Goal: Check status: Check status

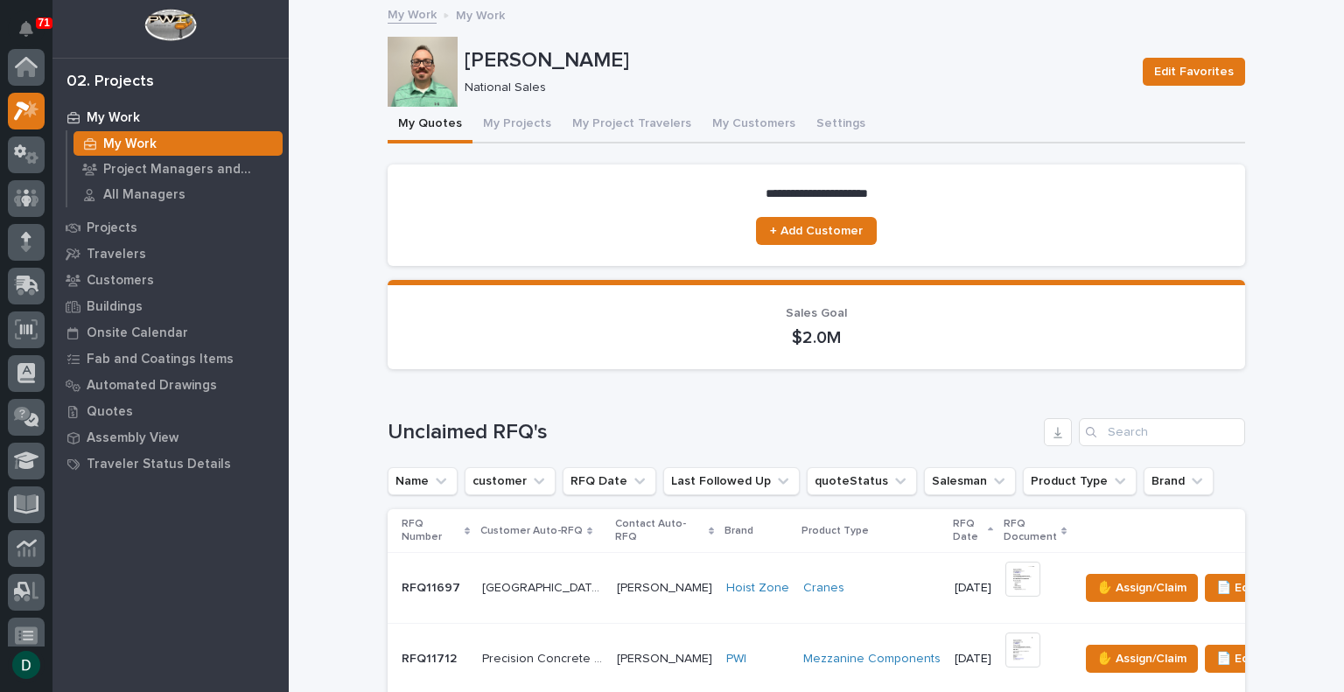
scroll to position [44, 0]
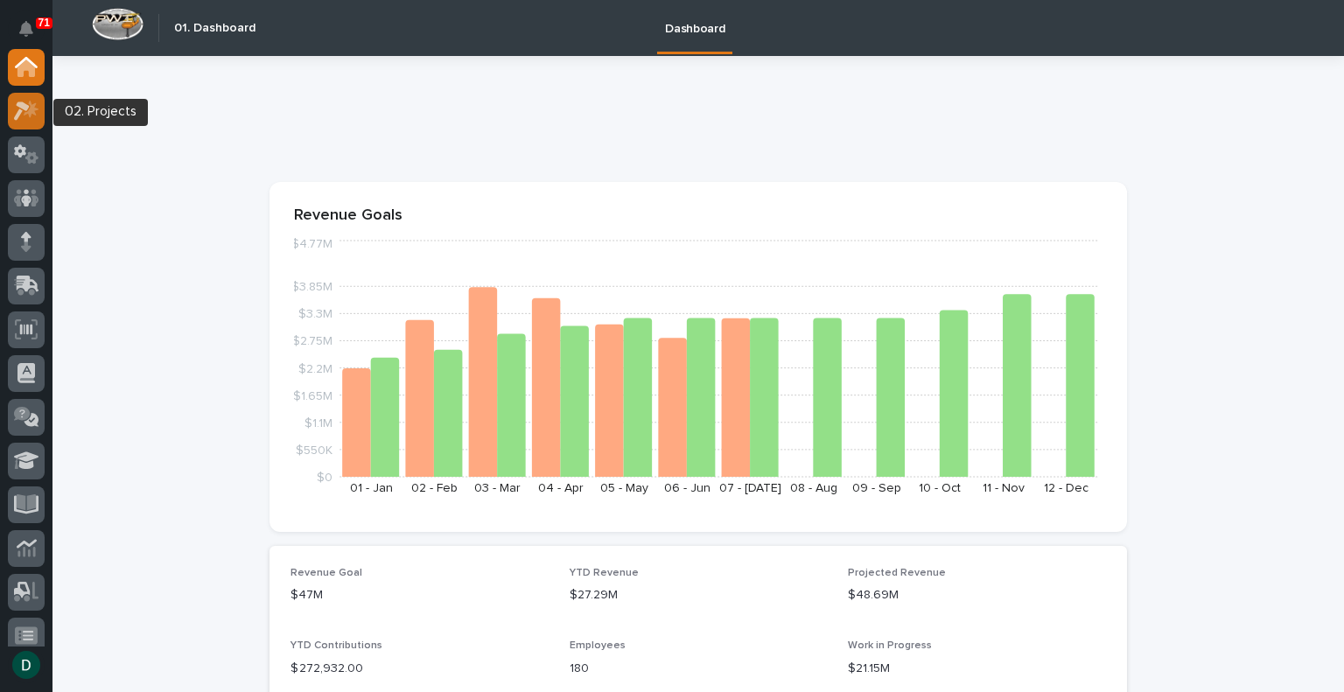
click at [38, 108] on div at bounding box center [26, 111] width 37 height 37
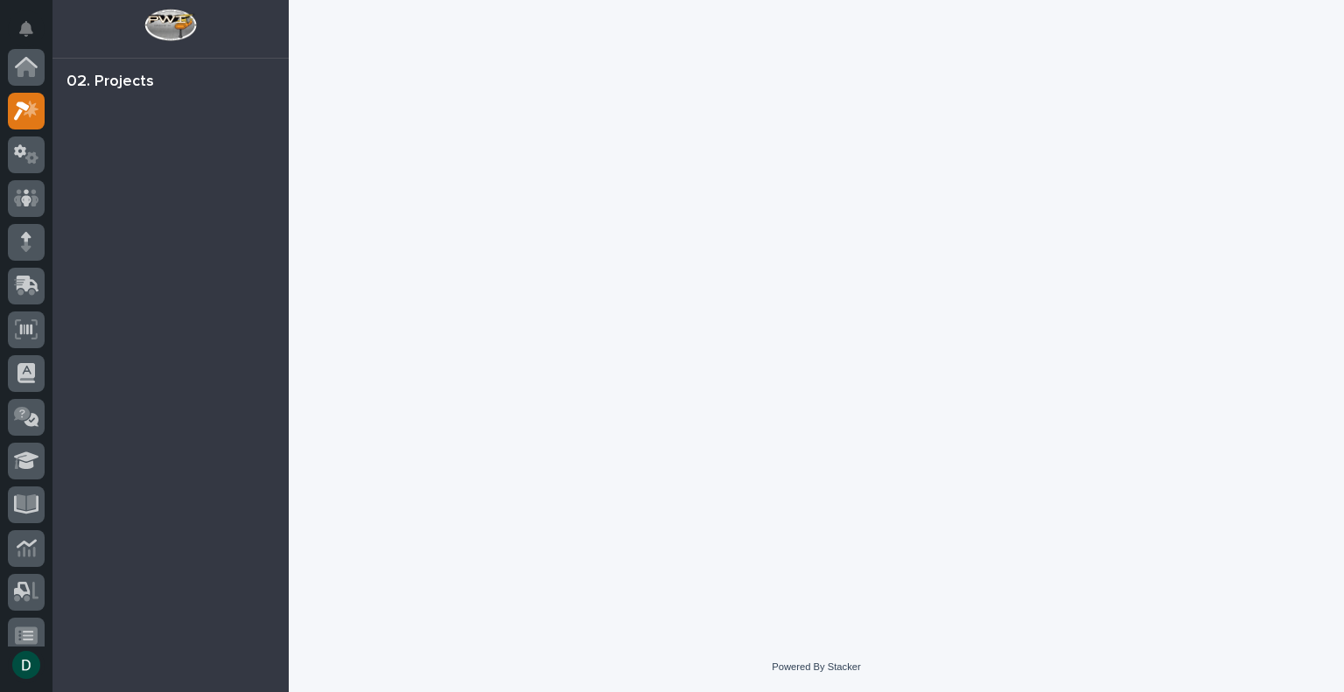
scroll to position [44, 0]
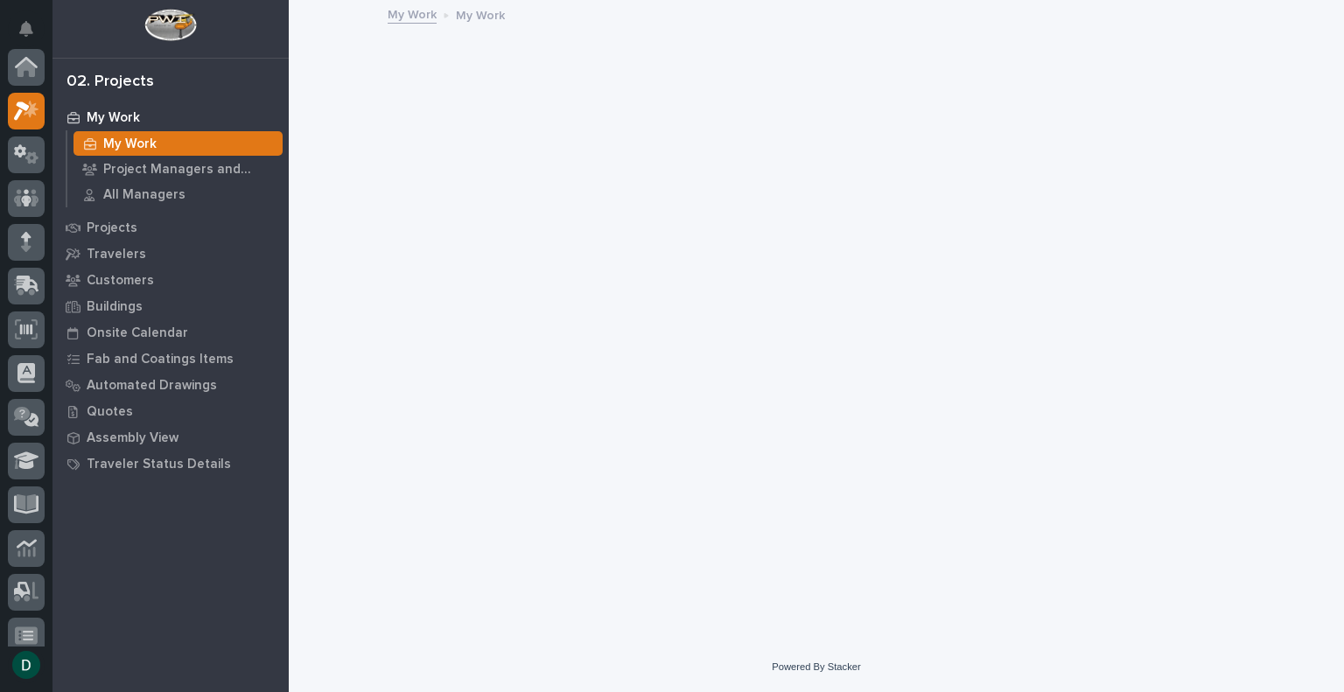
scroll to position [44, 0]
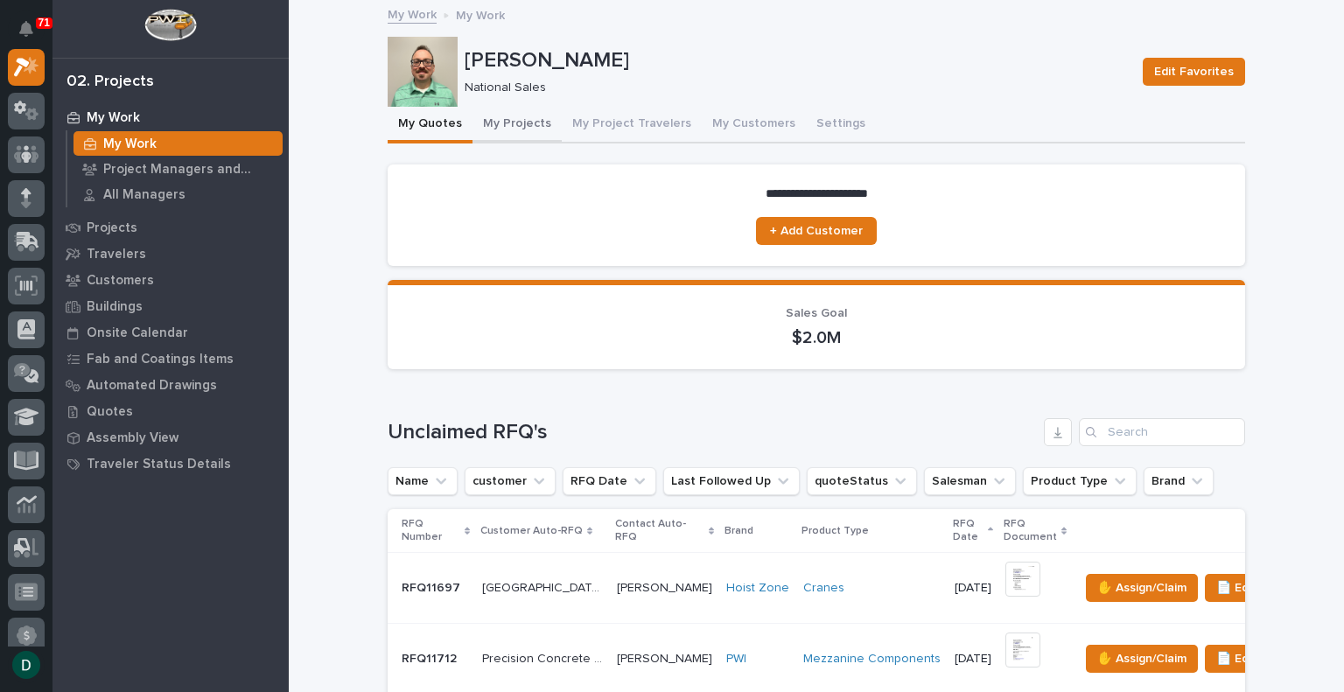
click at [520, 116] on button "My Projects" at bounding box center [516, 125] width 89 height 37
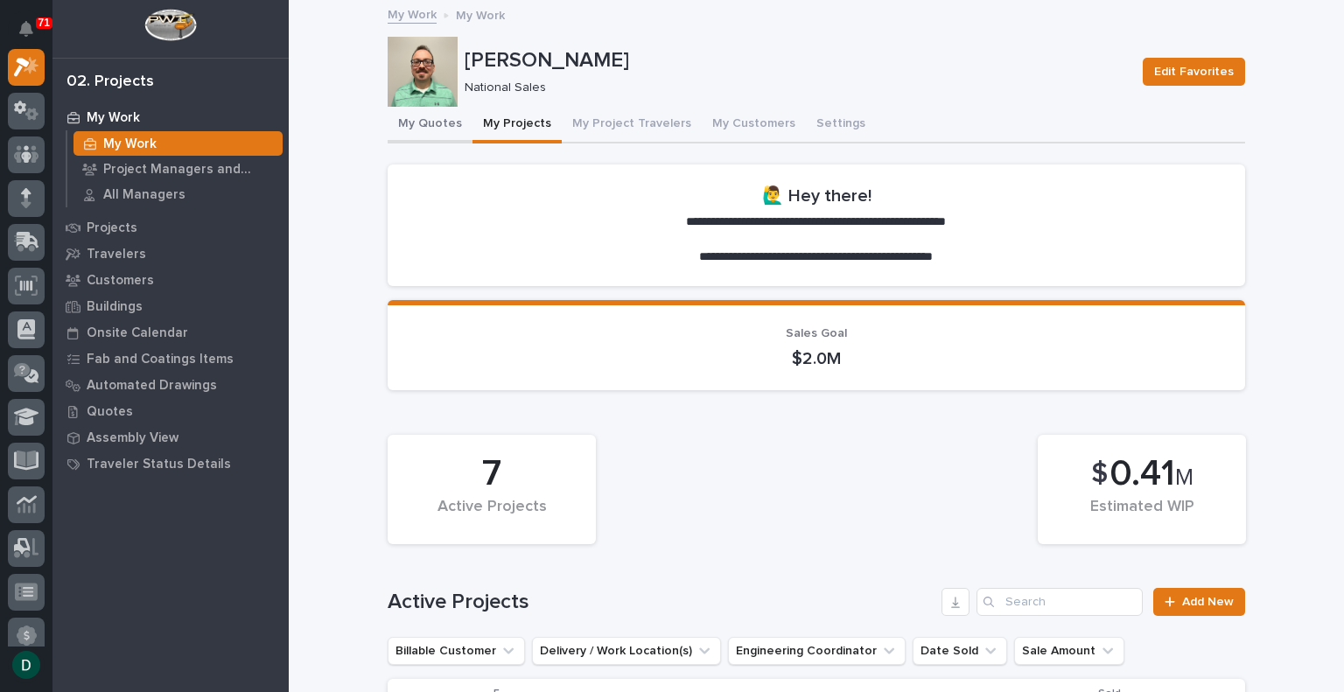
click at [427, 115] on button "My Quotes" at bounding box center [430, 125] width 85 height 37
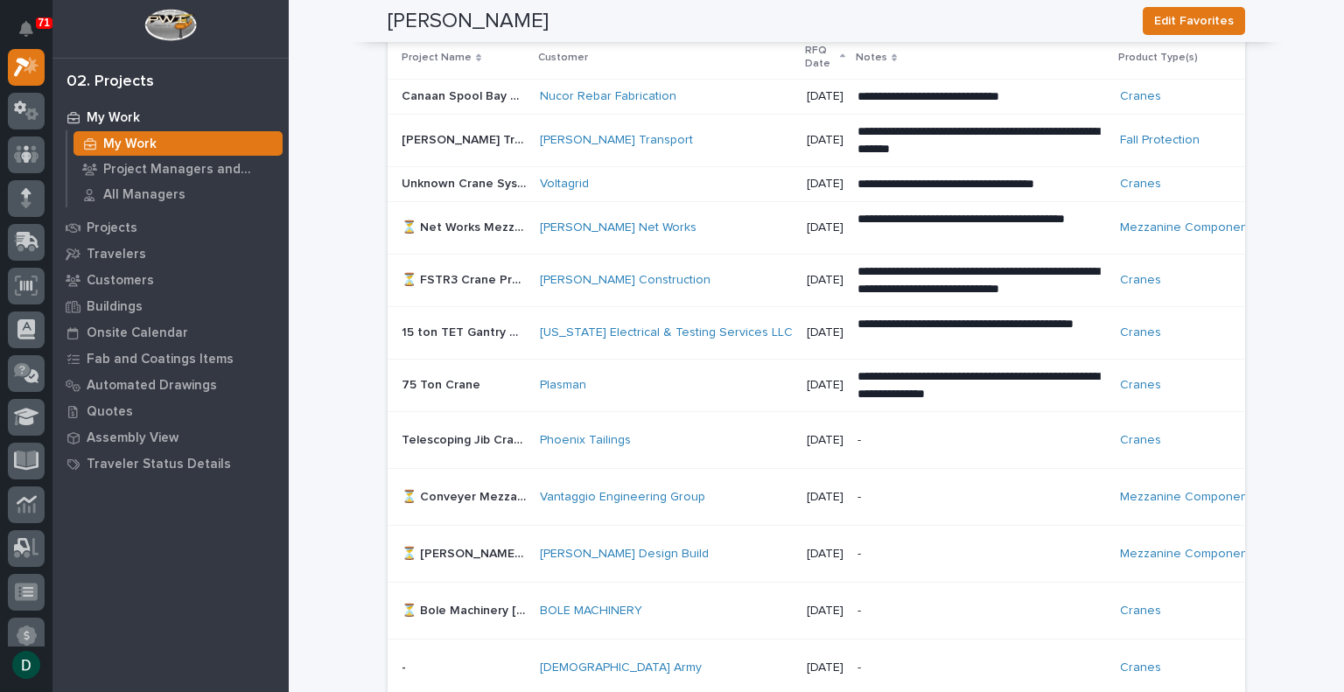
scroll to position [989, 0]
click at [647, 234] on div "[PERSON_NAME] Net Works" at bounding box center [666, 227] width 253 height 15
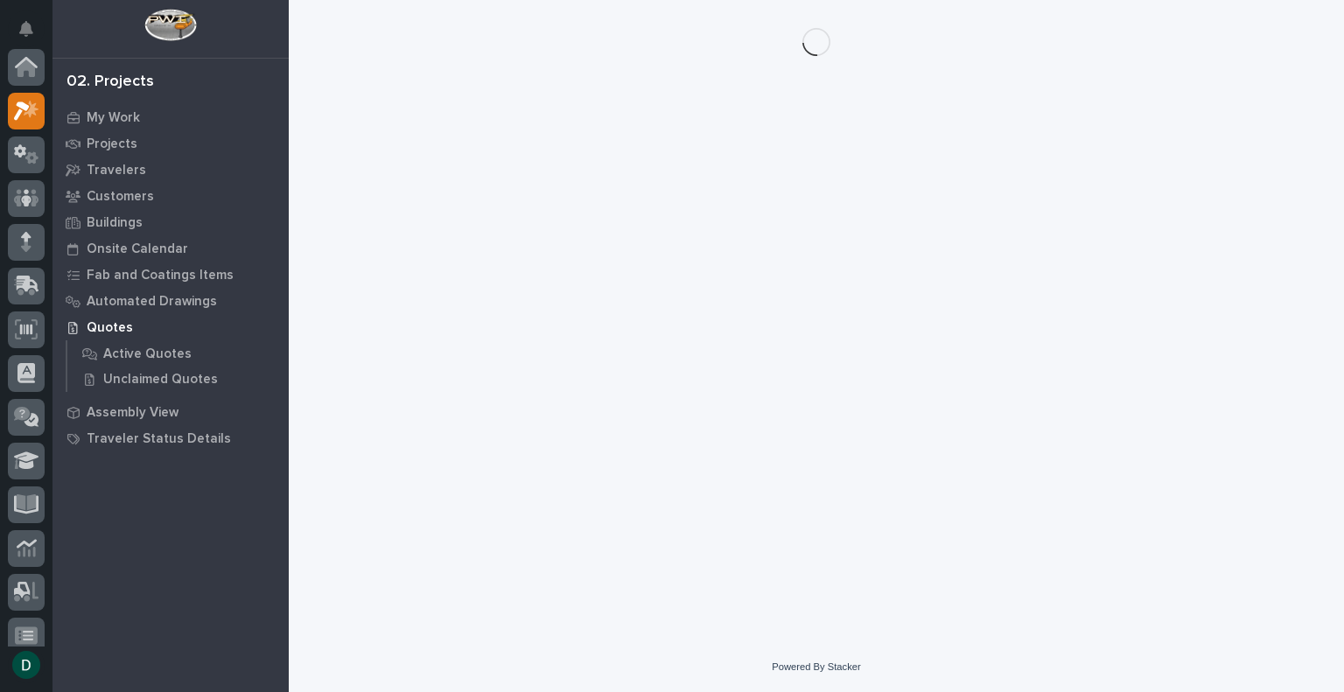
scroll to position [44, 0]
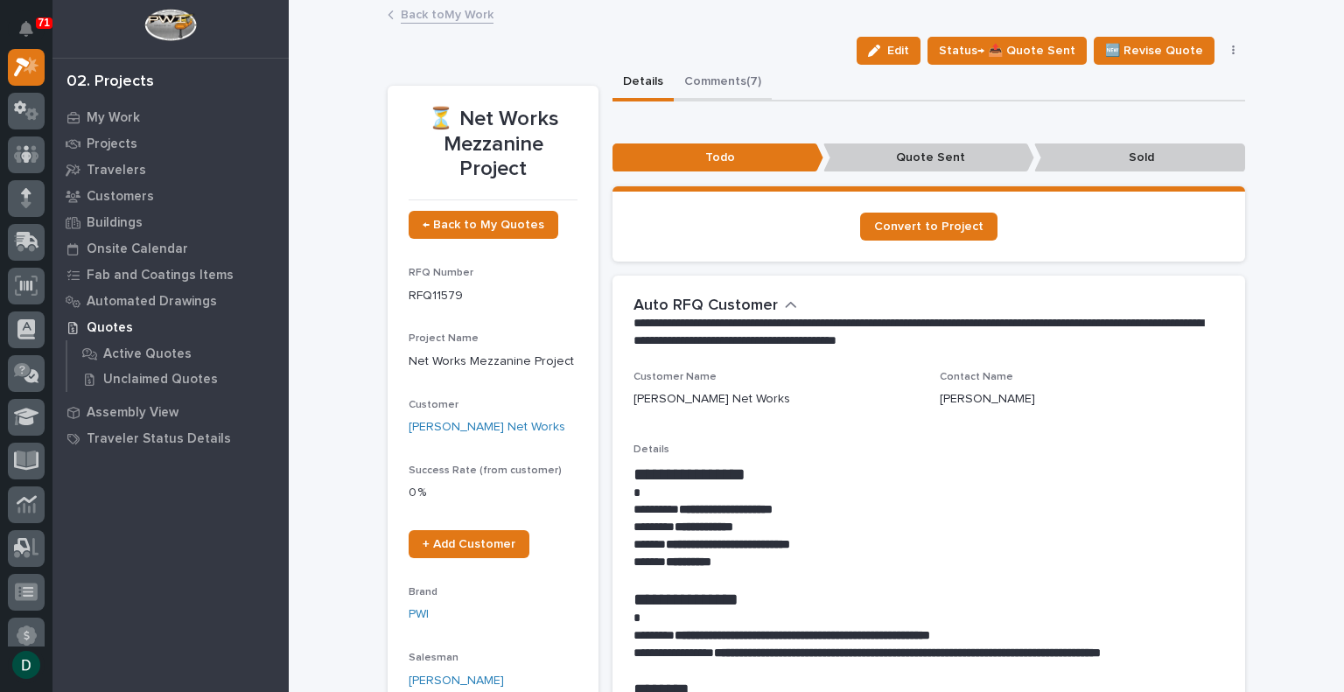
click at [723, 85] on button "Comments (7)" at bounding box center [723, 83] width 98 height 37
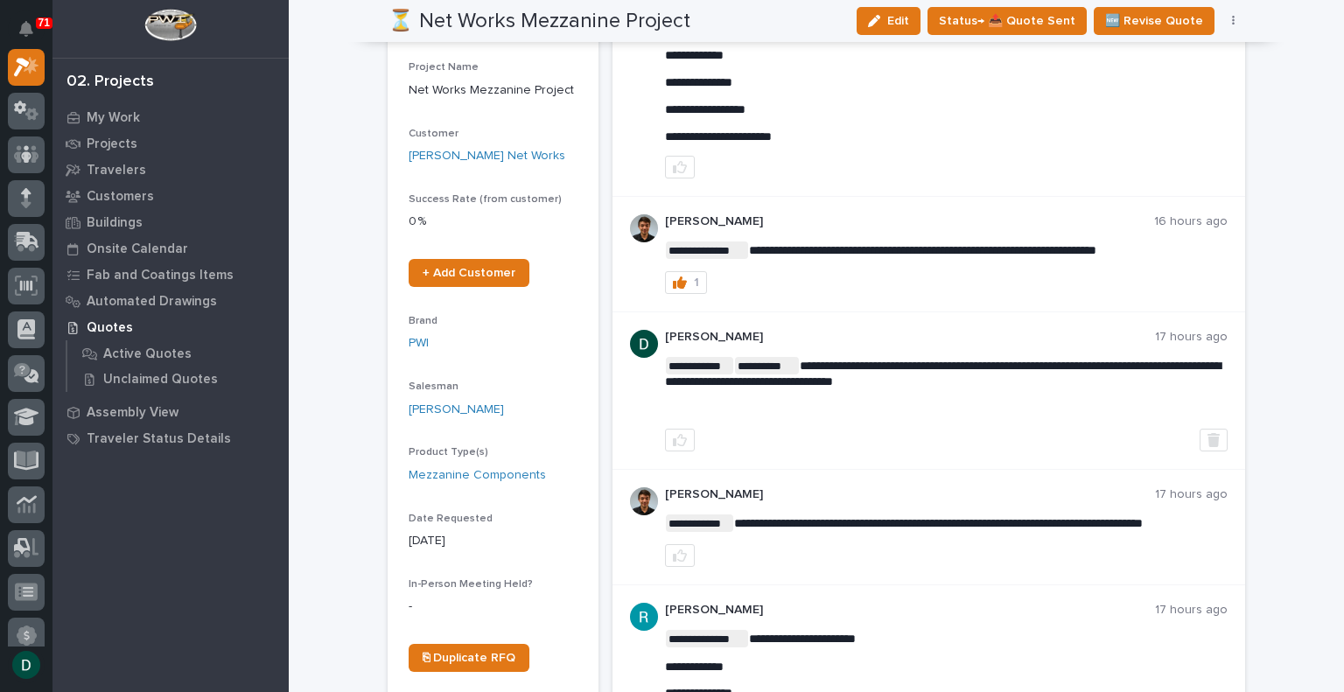
scroll to position [262, 0]
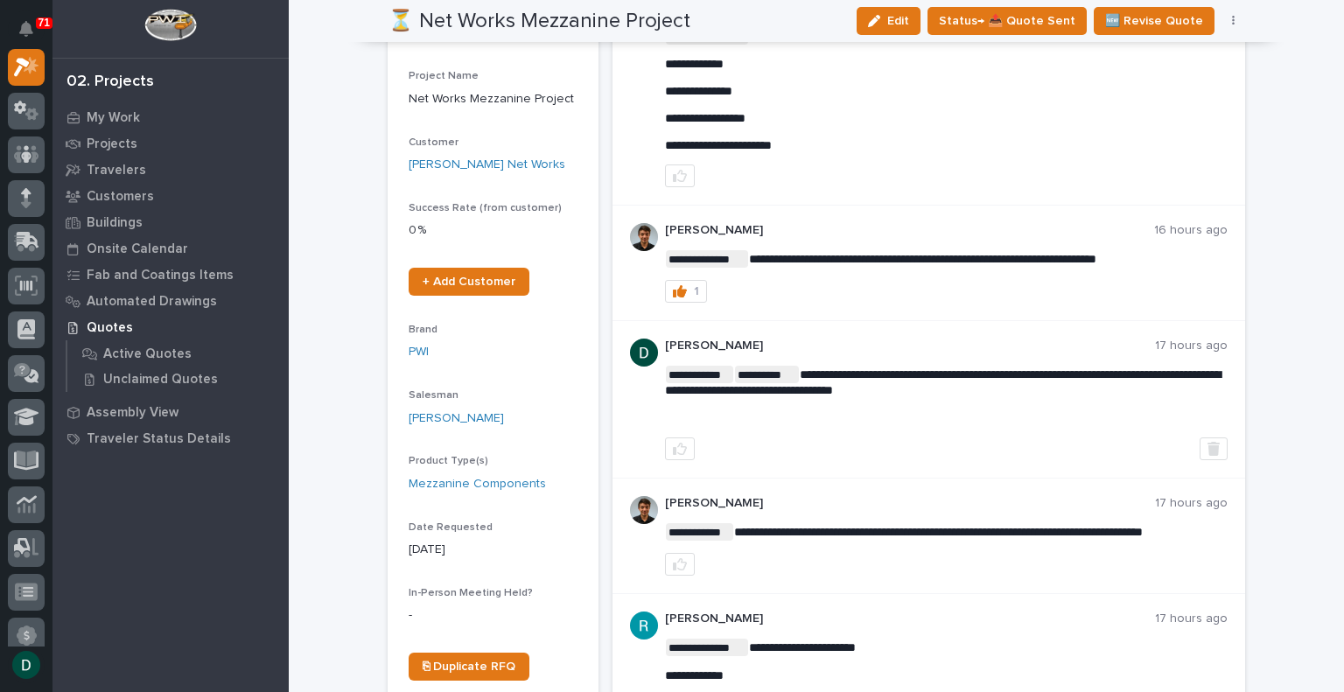
drag, startPoint x: 936, startPoint y: 313, endPoint x: 933, endPoint y: 325, distance: 11.9
click at [933, 321] on div "**********" at bounding box center [928, 263] width 633 height 115
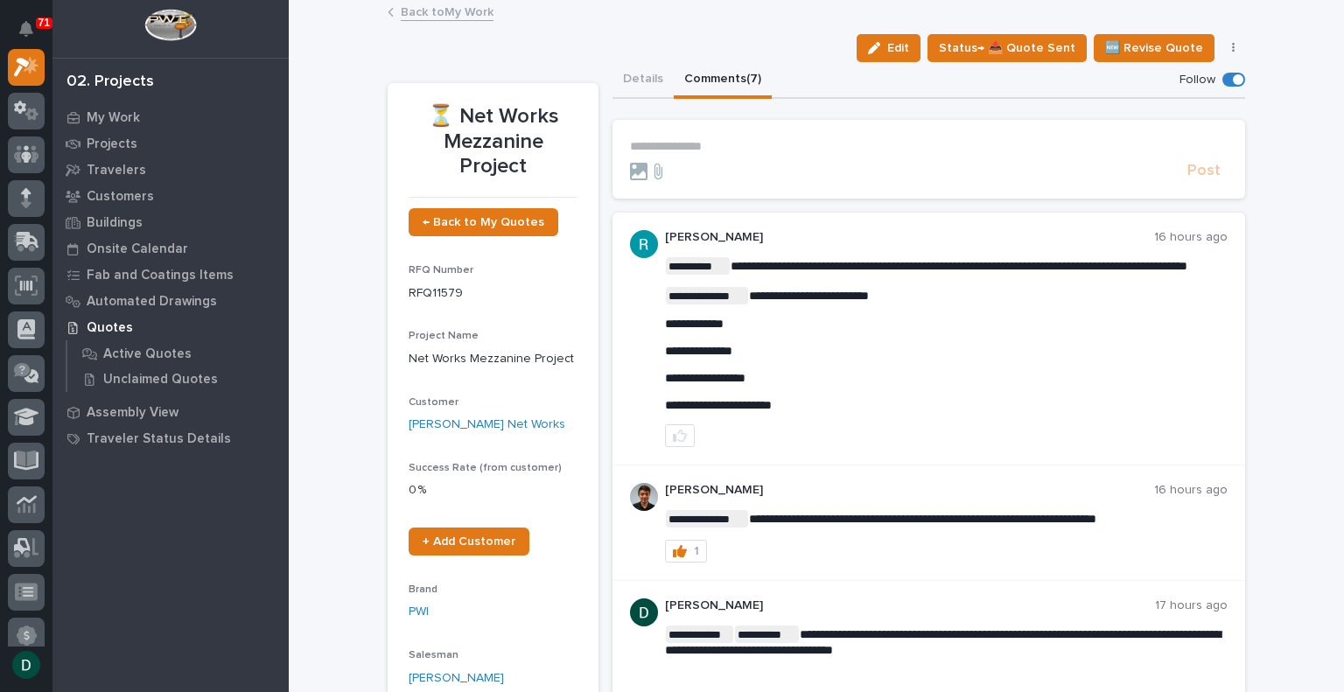
scroll to position [0, 0]
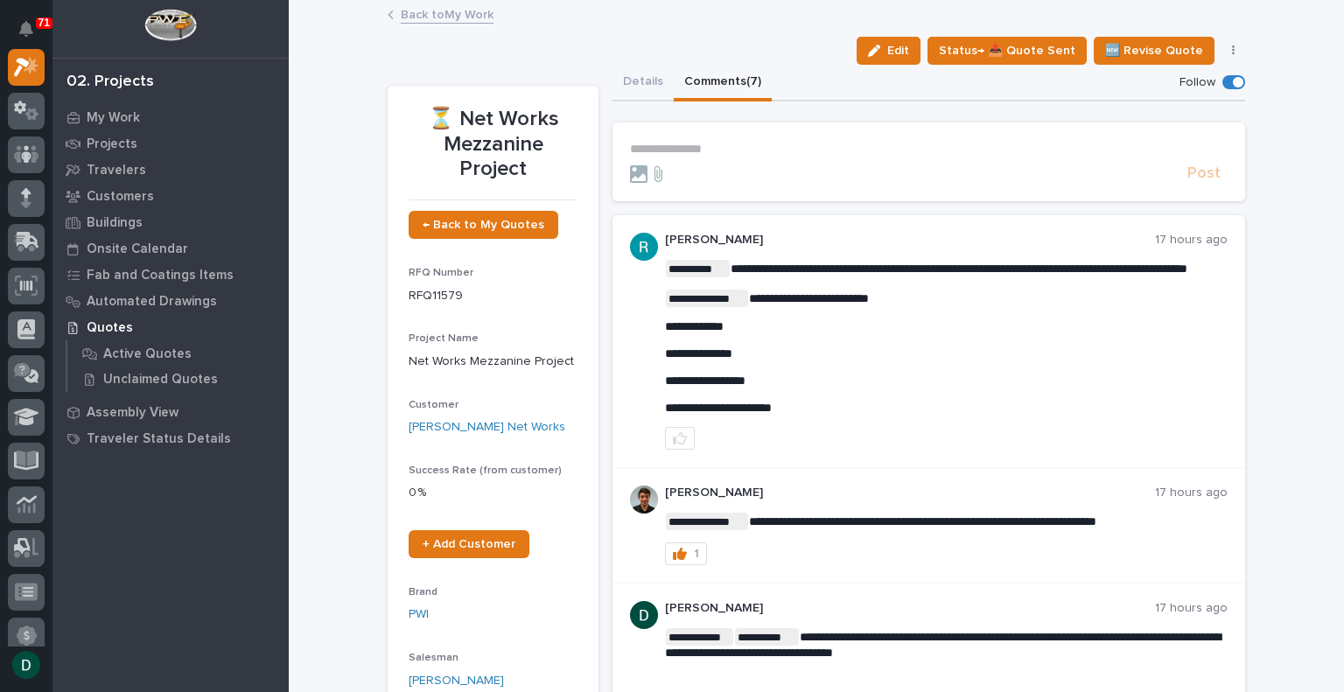
click at [483, 10] on link "Back to My Work" at bounding box center [447, 13] width 93 height 20
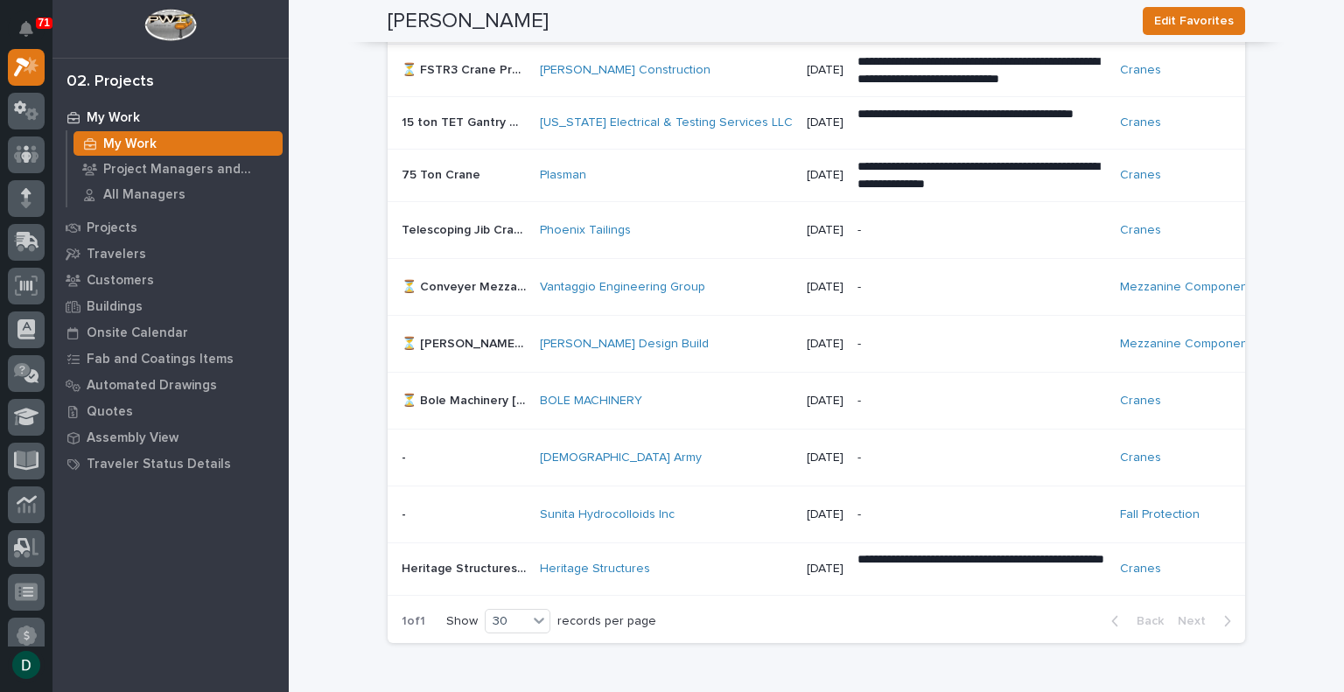
scroll to position [1197, 0]
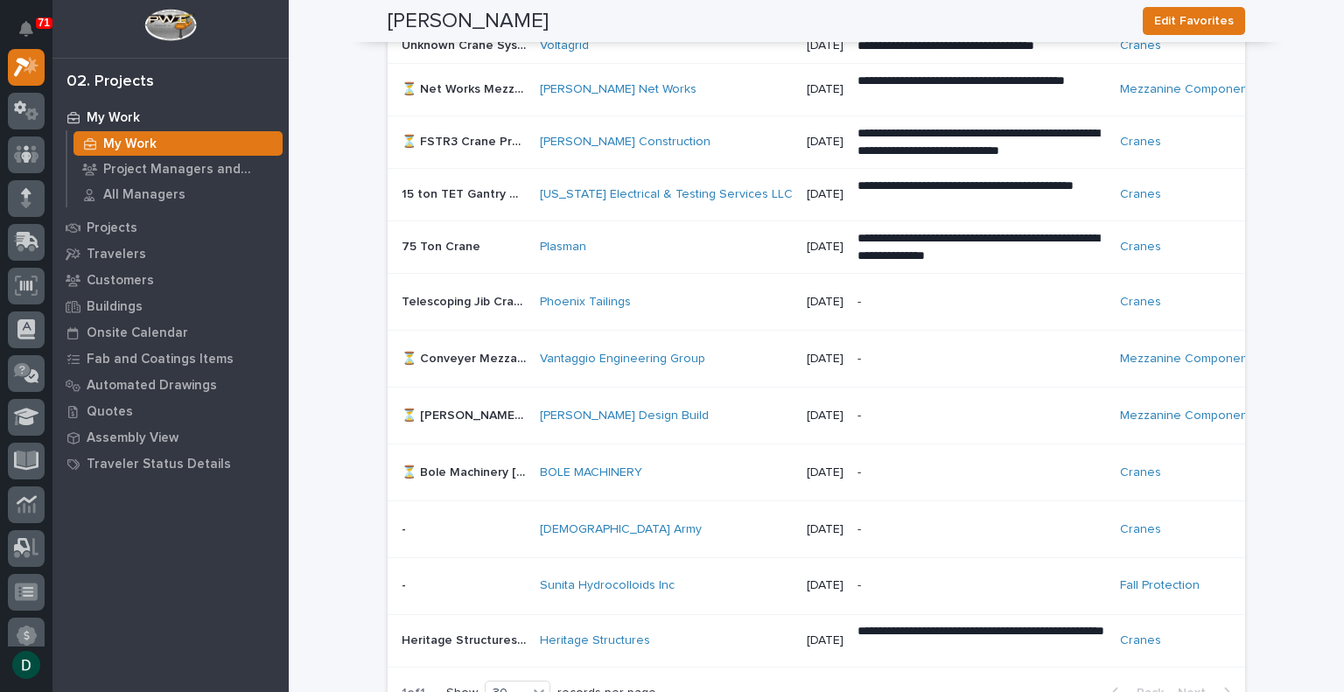
click at [857, 516] on div "-" at bounding box center [981, 529] width 248 height 53
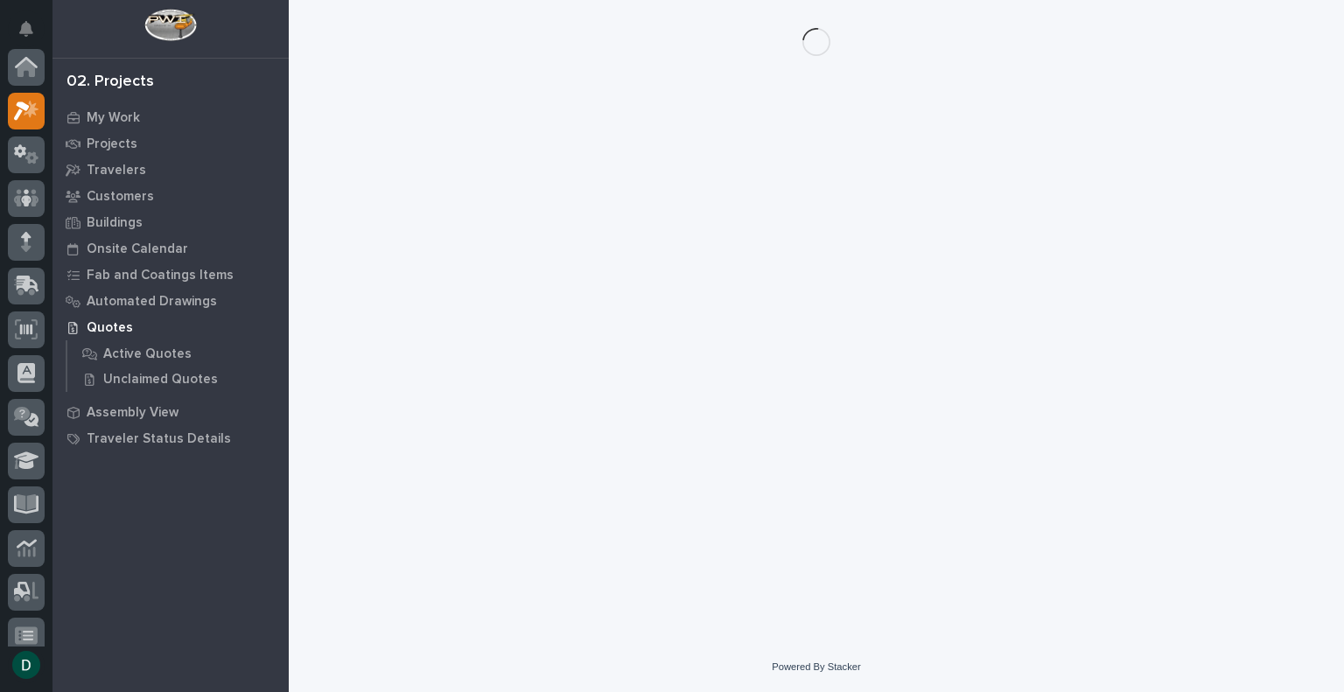
scroll to position [44, 0]
